Goal: Task Accomplishment & Management: Use online tool/utility

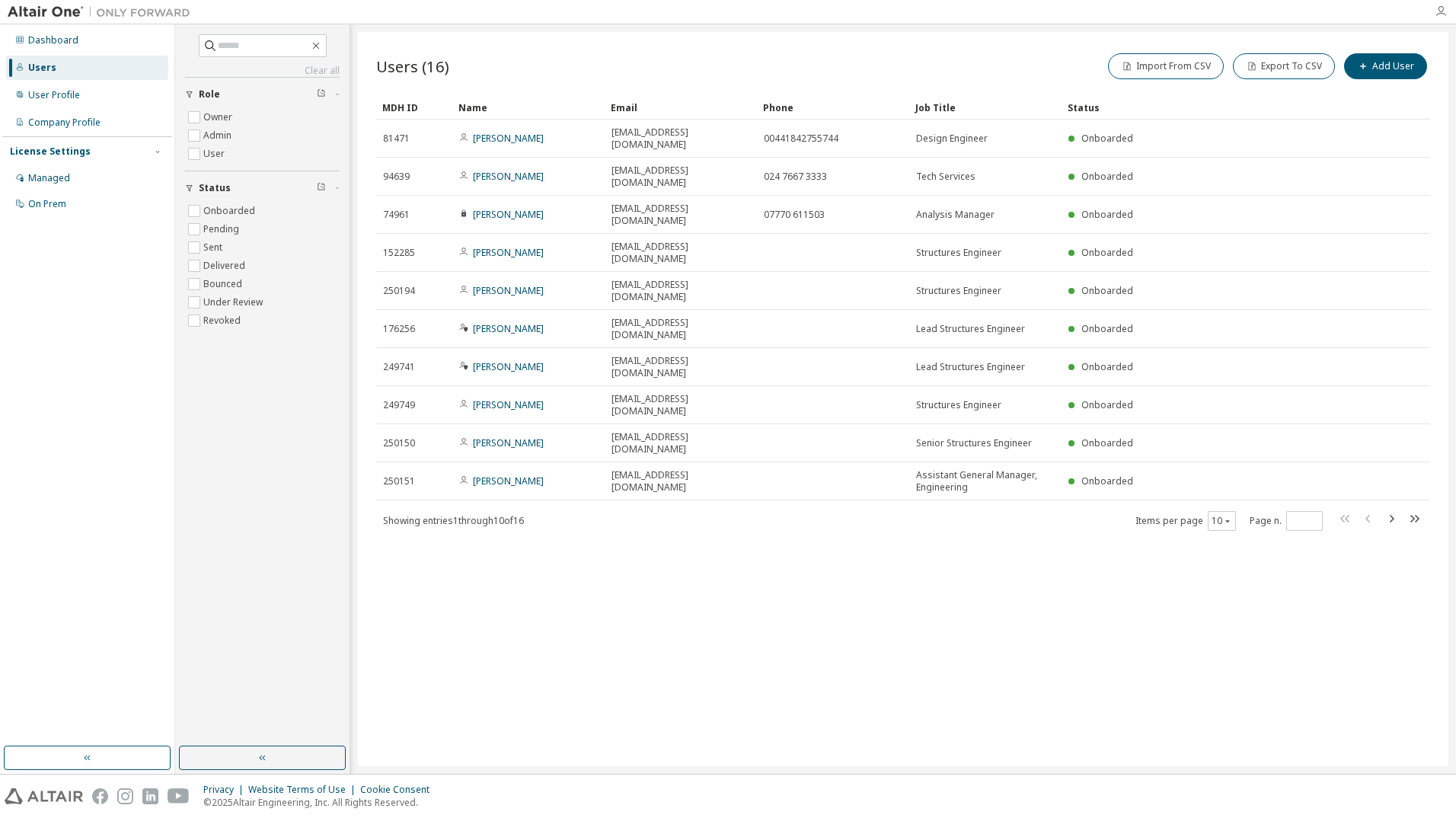
click at [1440, 15] on icon "button" at bounding box center [1441, 11] width 12 height 12
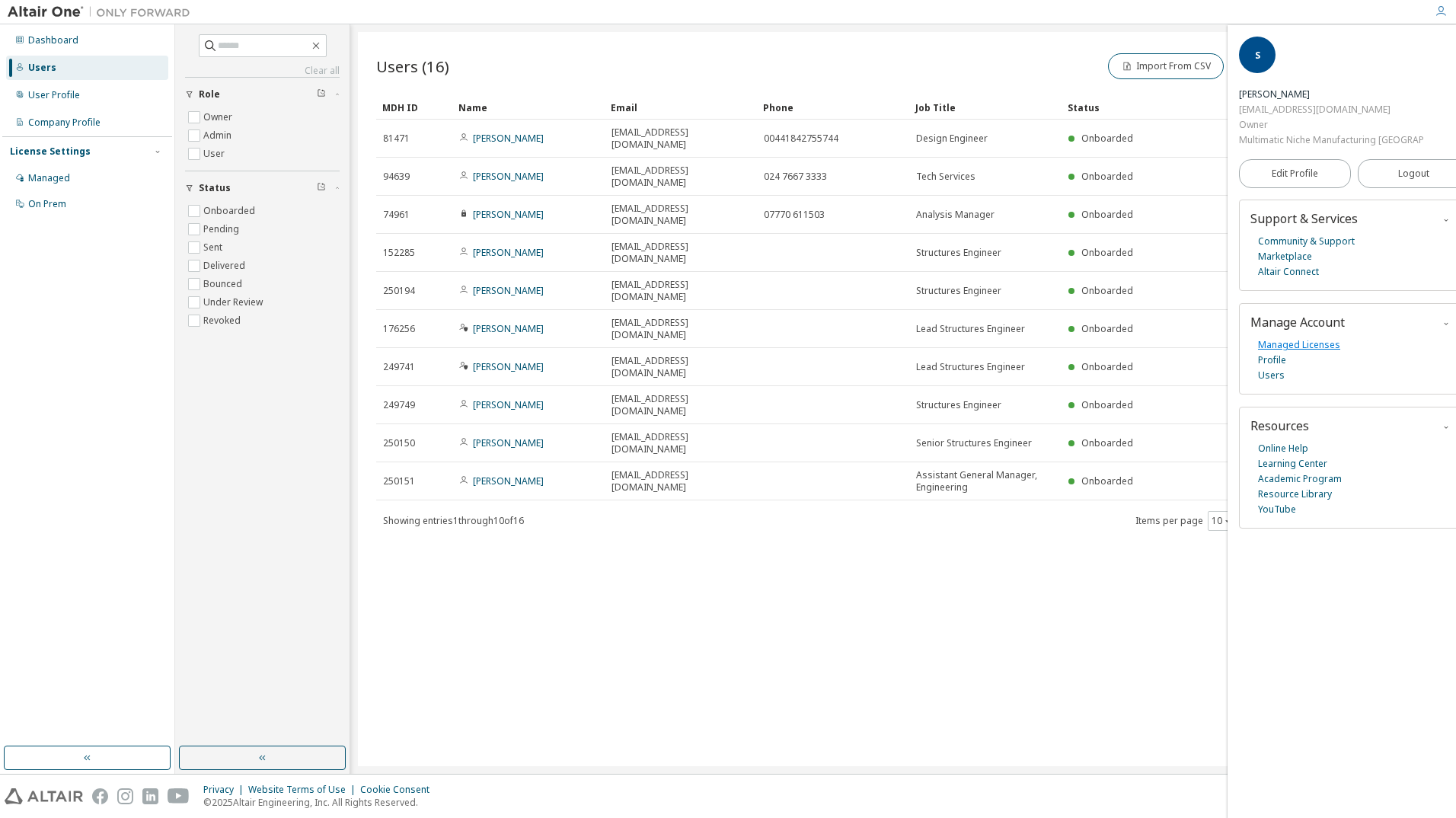
click at [1278, 338] on link "Managed Licenses" at bounding box center [1299, 345] width 82 height 15
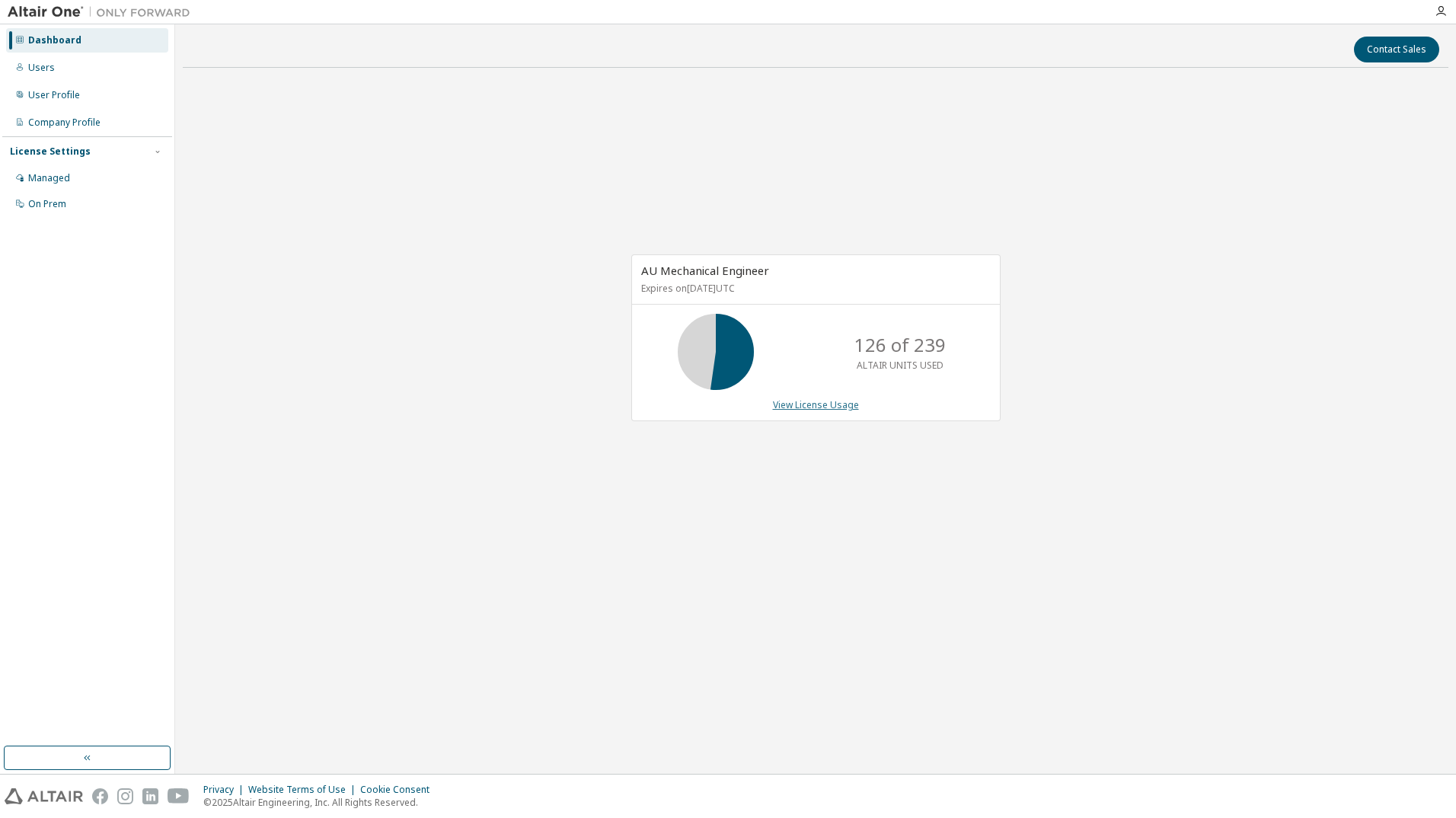
click at [824, 401] on link "View License Usage" at bounding box center [815, 405] width 86 height 13
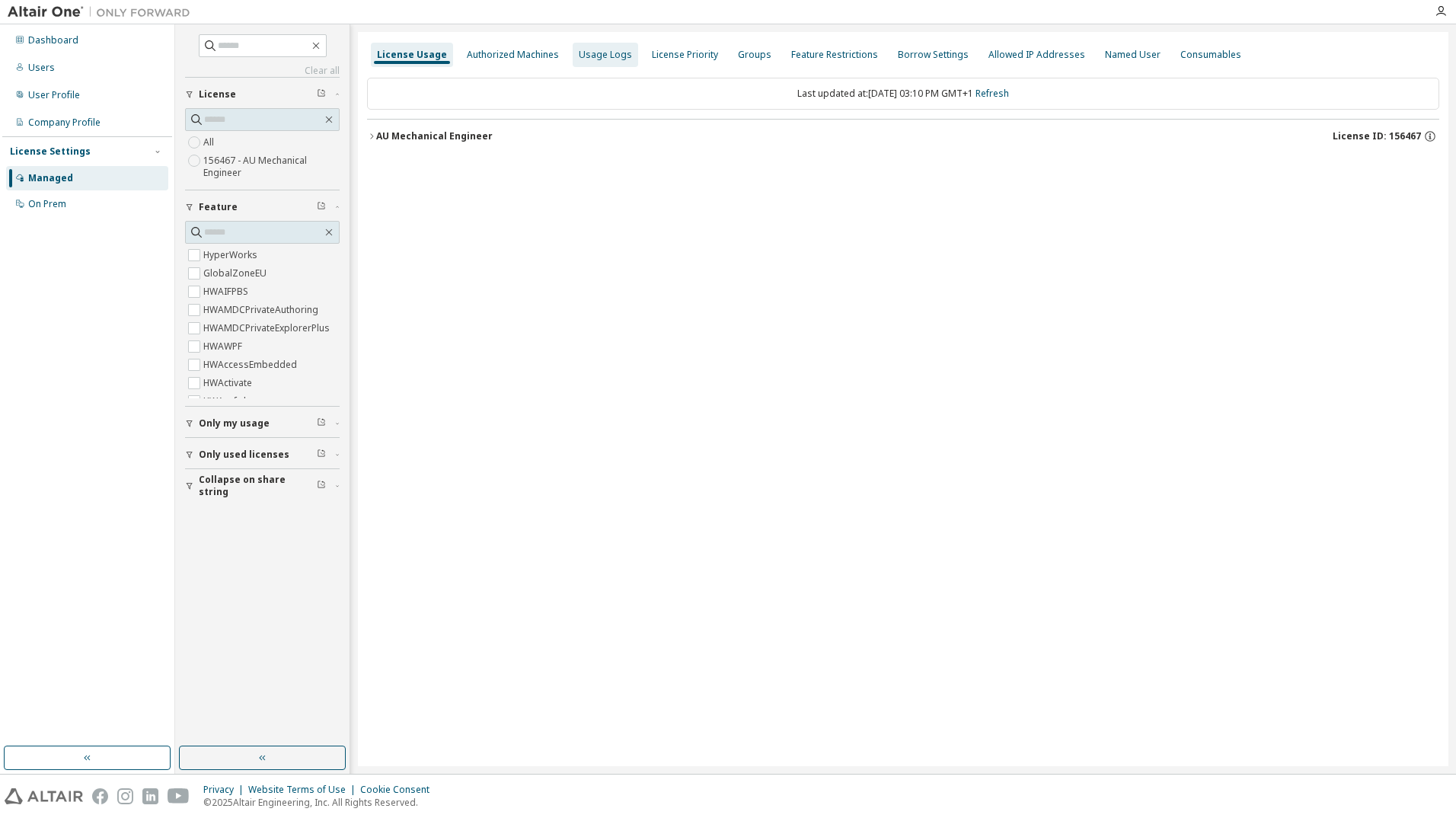
click at [596, 52] on div "Usage Logs" at bounding box center [605, 55] width 54 height 12
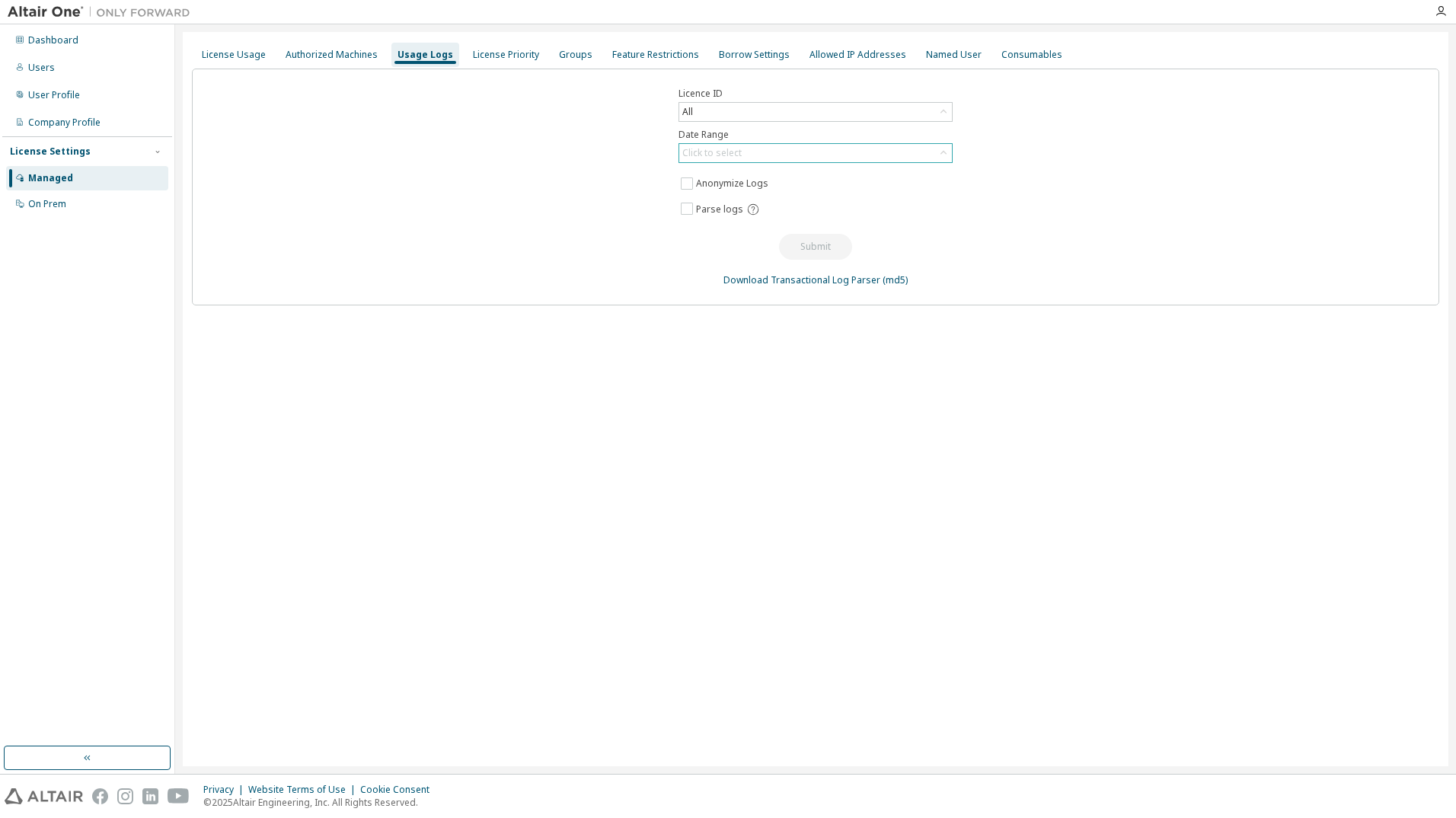
click at [762, 154] on div "Click to select" at bounding box center [816, 152] width 273 height 18
click at [753, 234] on li "Custom Date Range" at bounding box center [815, 235] width 269 height 20
click at [939, 180] on icon at bounding box center [941, 182] width 15 height 15
click at [941, 183] on icon at bounding box center [941, 181] width 12 height 14
click at [712, 183] on input "**********" at bounding box center [808, 182] width 251 height 15
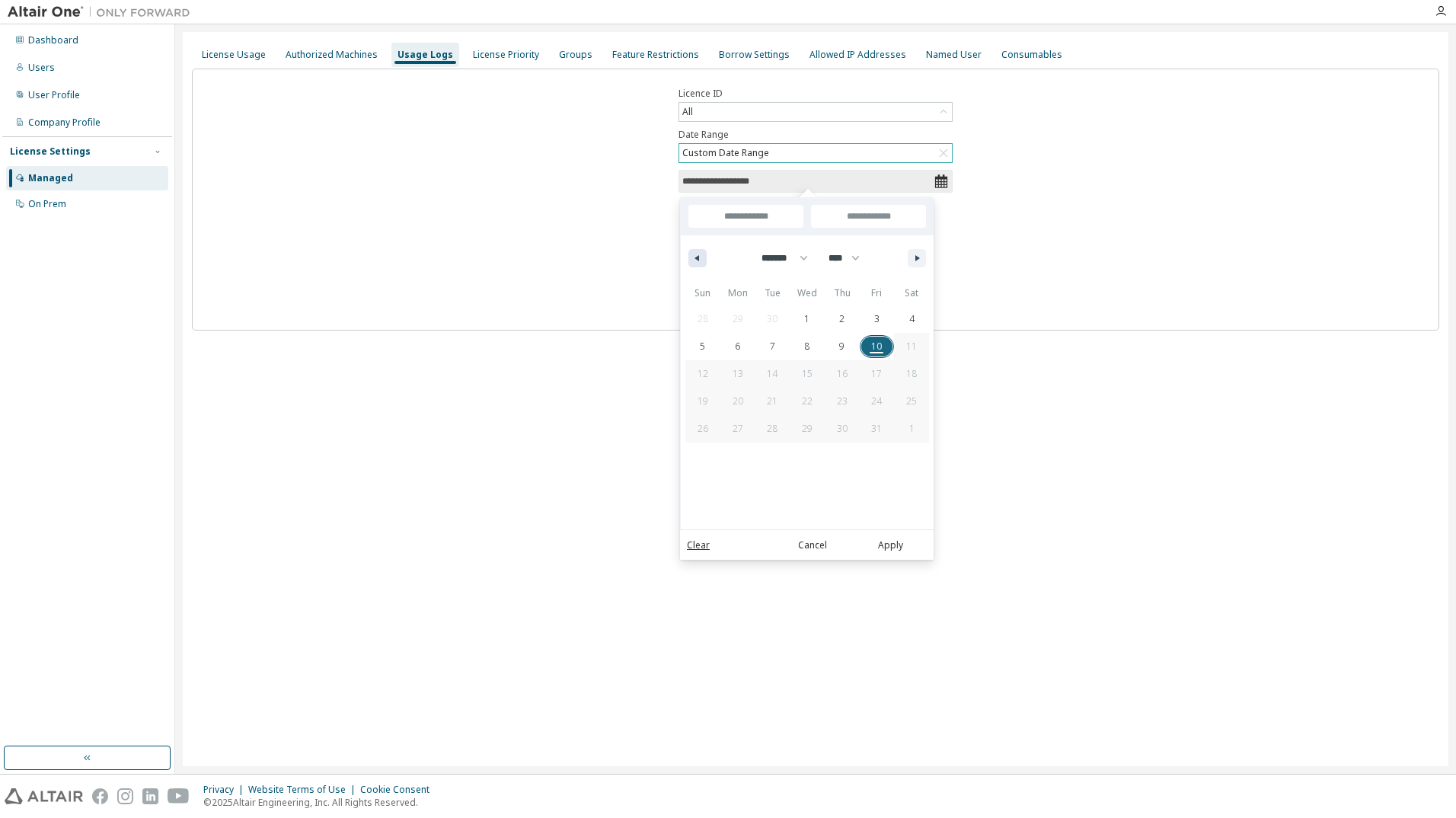
click at [698, 263] on button "button" at bounding box center [697, 258] width 18 height 18
select select "*"
click at [879, 345] on span "8" at bounding box center [877, 346] width 6 height 27
type input "*"
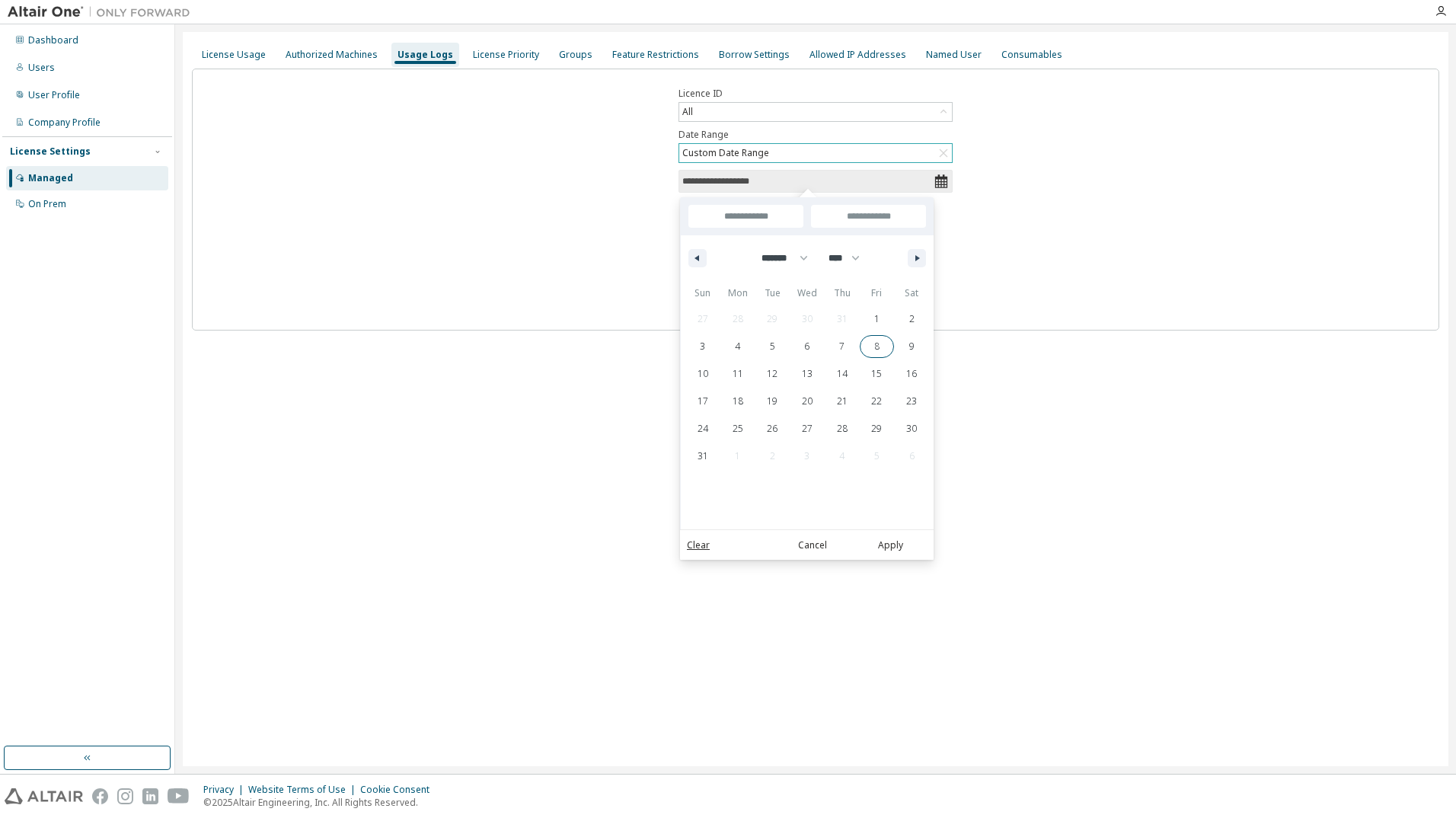
type input "*"
type input "**********"
click at [917, 259] on icon "button" at bounding box center [920, 258] width 8 height 6
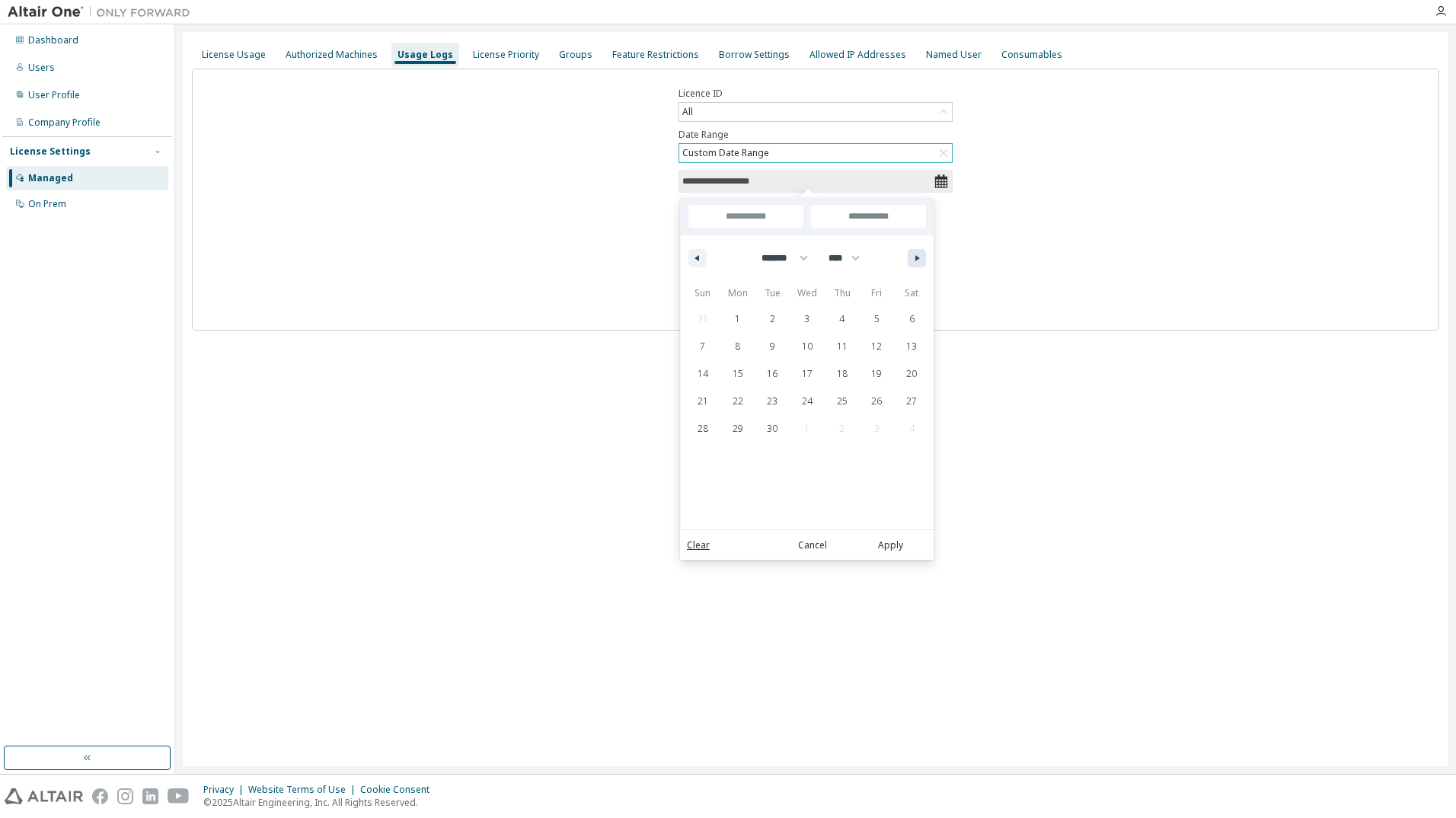
select select "*"
click at [877, 348] on span "10" at bounding box center [876, 346] width 10 height 27
type input "**"
type input "**********"
select select "*"
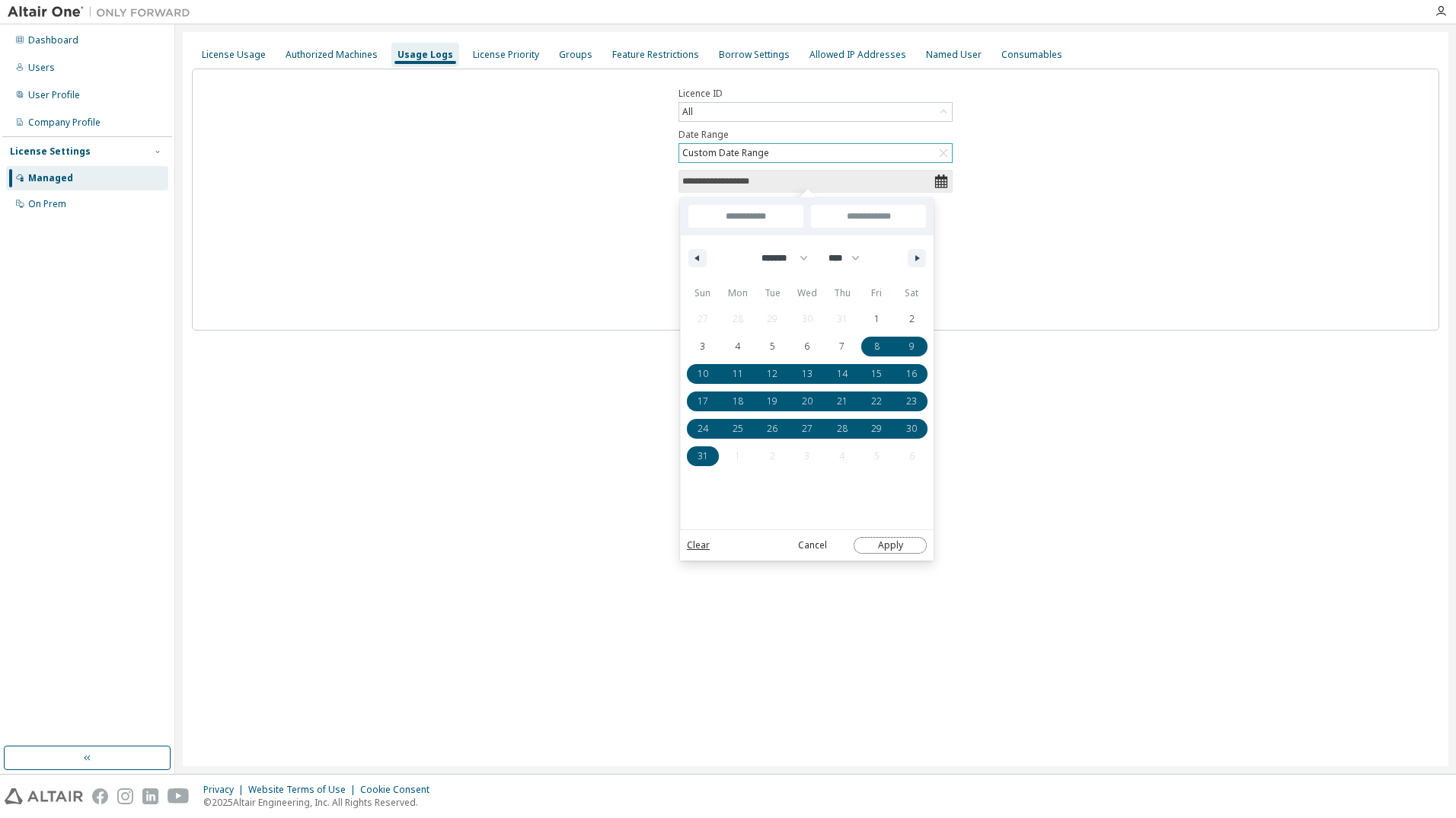
click at [892, 543] on button "Apply" at bounding box center [890, 546] width 73 height 17
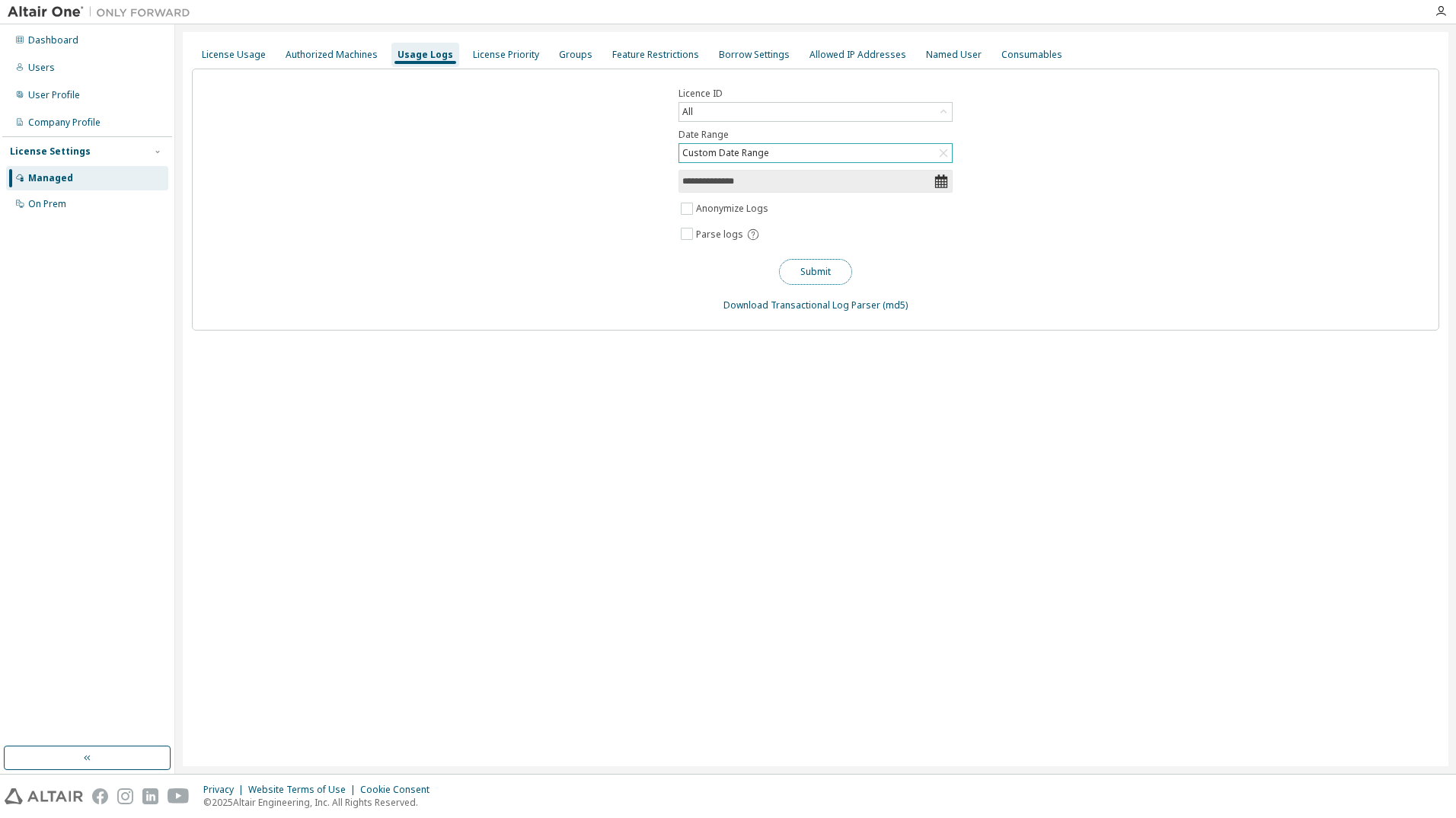
click at [823, 272] on button "Submit" at bounding box center [816, 272] width 73 height 26
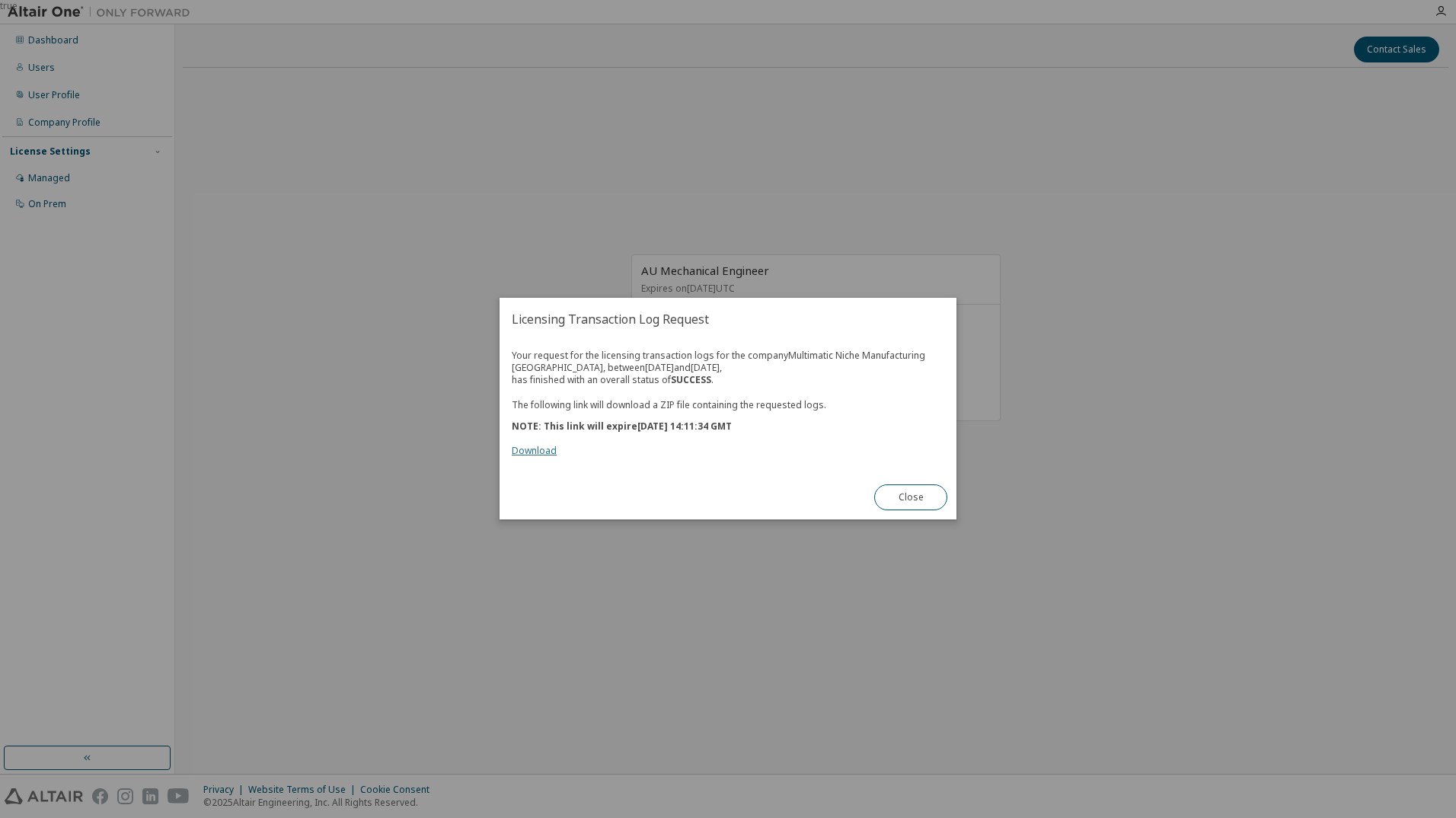
click at [539, 449] on link "Download" at bounding box center [535, 452] width 45 height 13
